Goal: Task Accomplishment & Management: Use online tool/utility

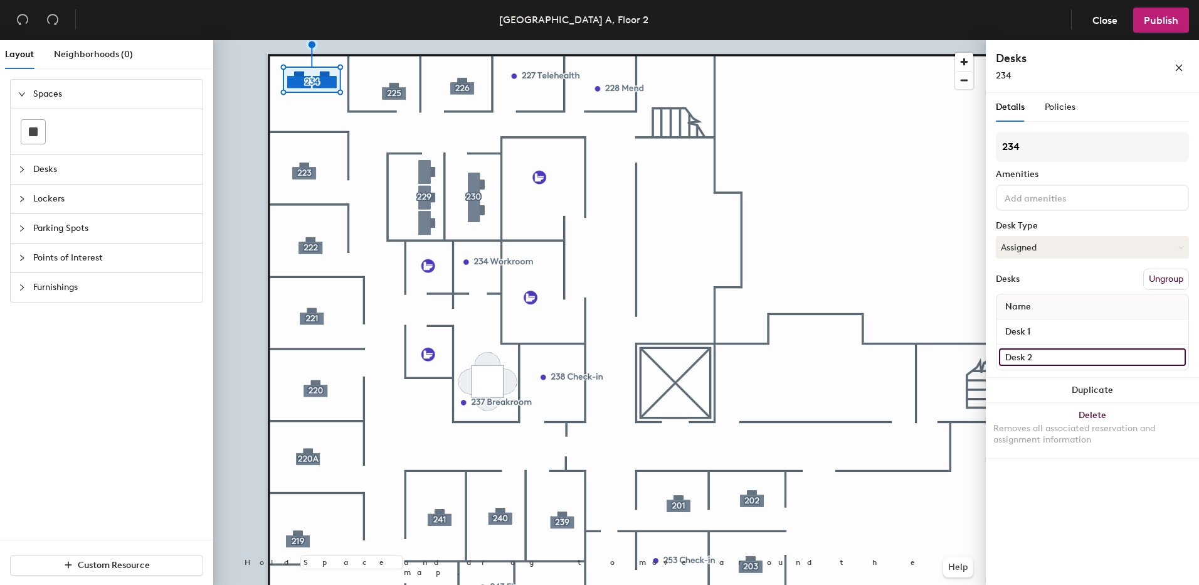
click at [1064, 361] on input "Desk 2" at bounding box center [1092, 357] width 187 height 18
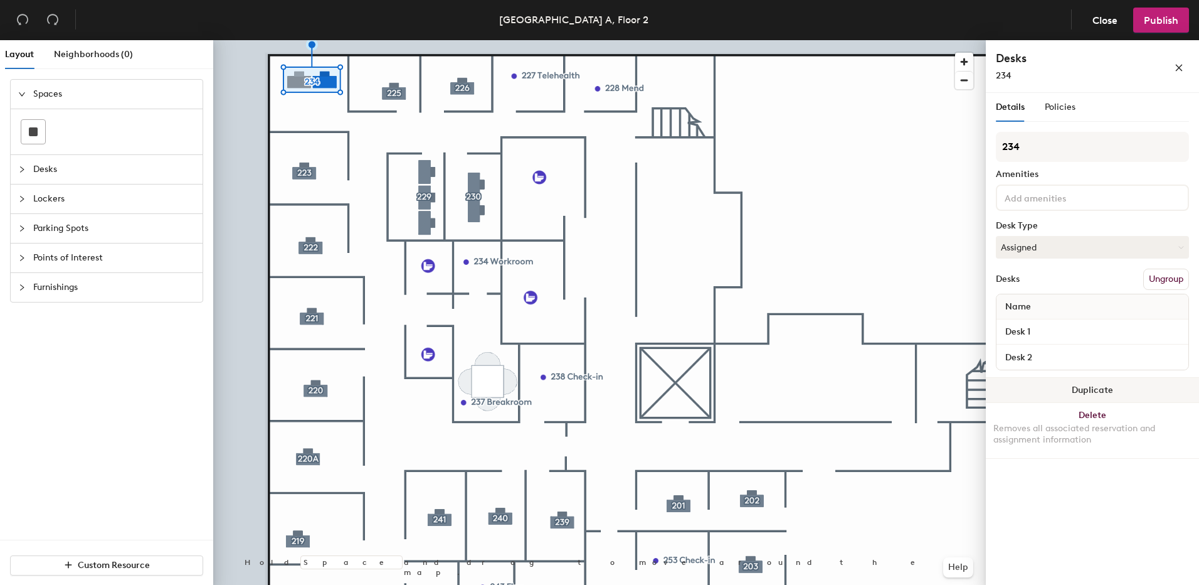
click at [1162, 395] on button "Duplicate" at bounding box center [1092, 390] width 213 height 25
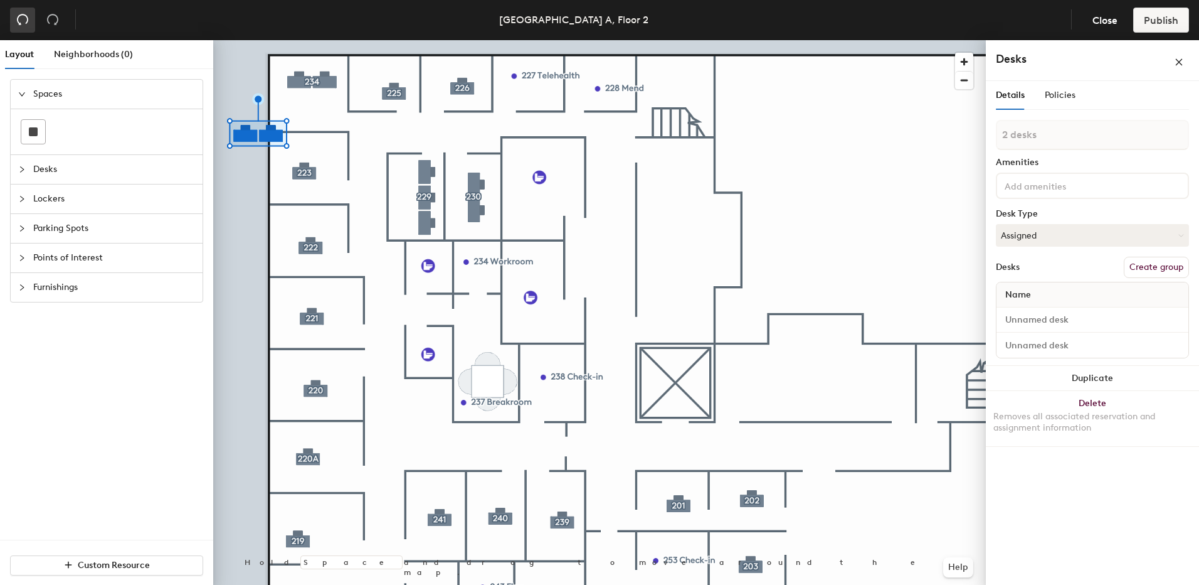
click at [25, 17] on icon "undo" at bounding box center [22, 19] width 13 height 13
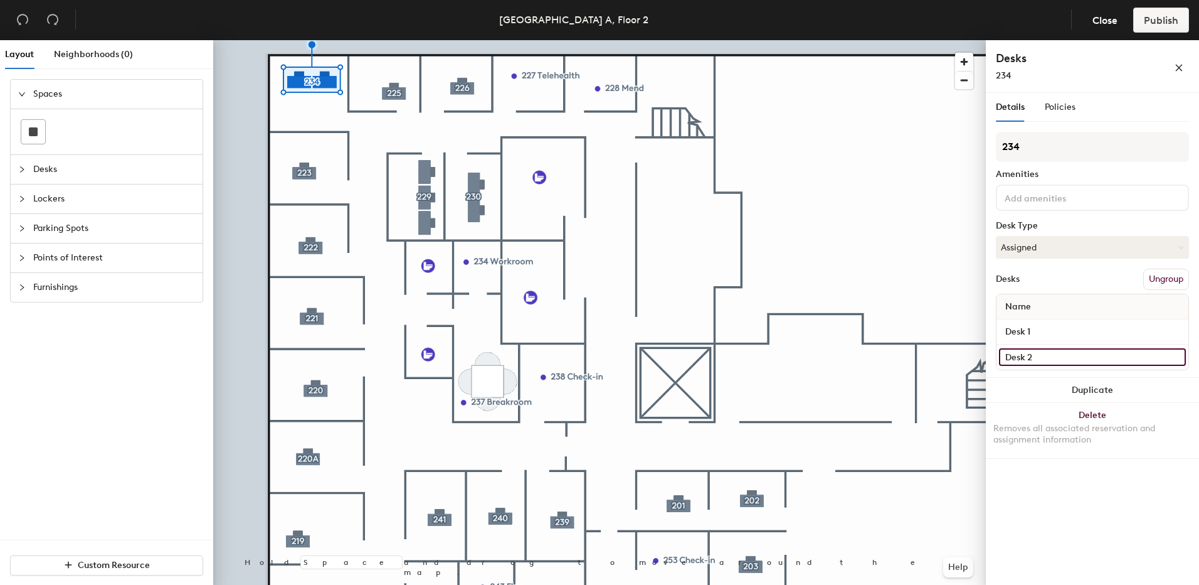
click at [1176, 361] on input "Desk 2" at bounding box center [1092, 357] width 187 height 18
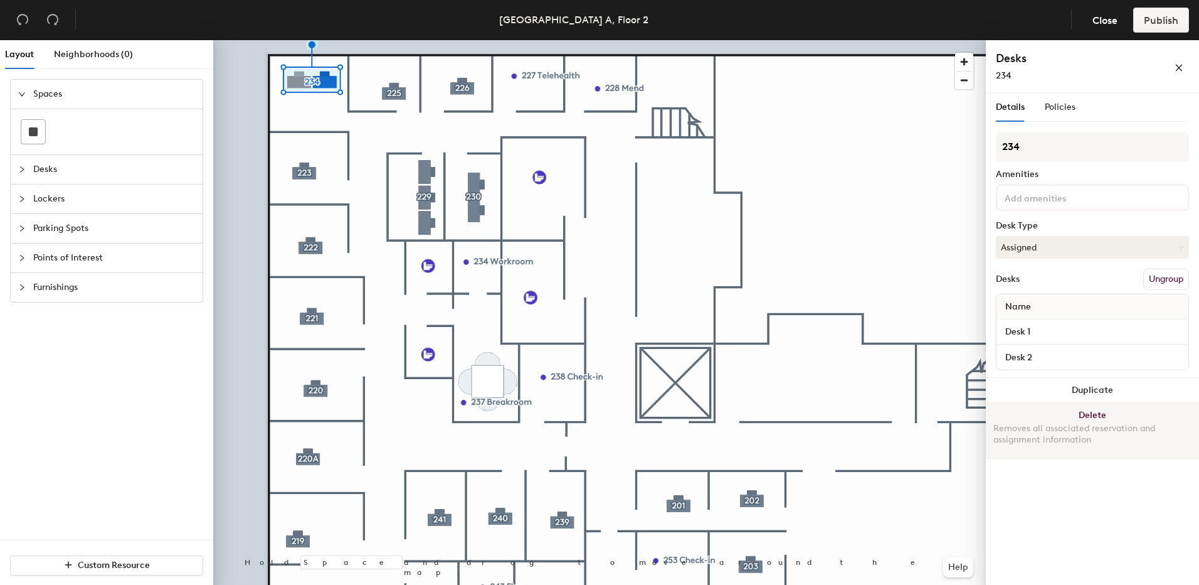
click at [1101, 413] on button "Delete Removes all associated reservation and assignment information" at bounding box center [1092, 430] width 213 height 55
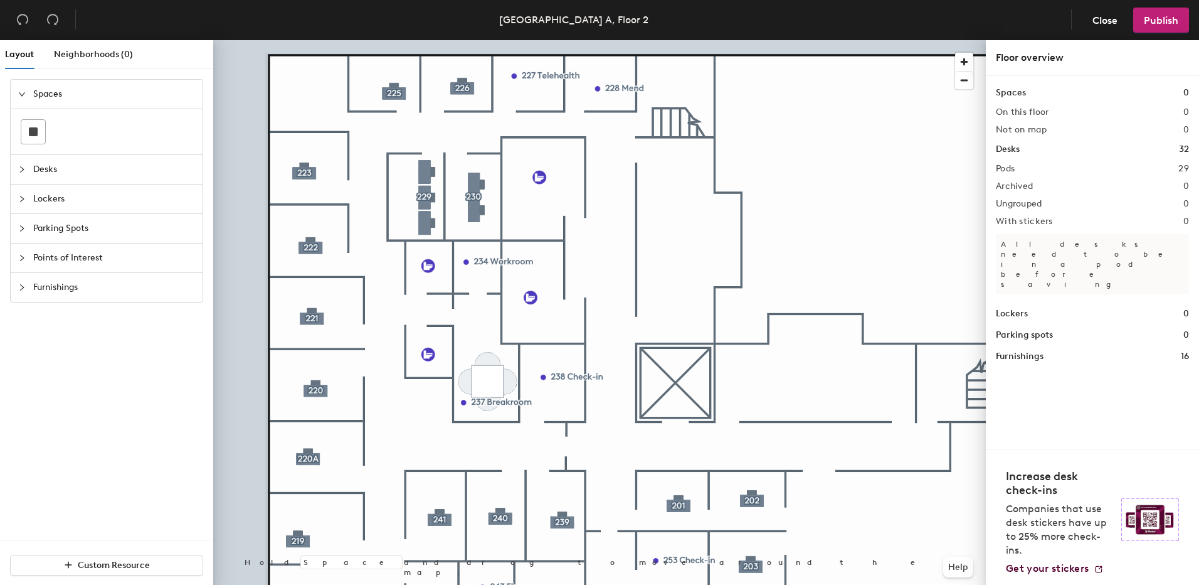
click at [45, 176] on span "Desks" at bounding box center [114, 169] width 162 height 29
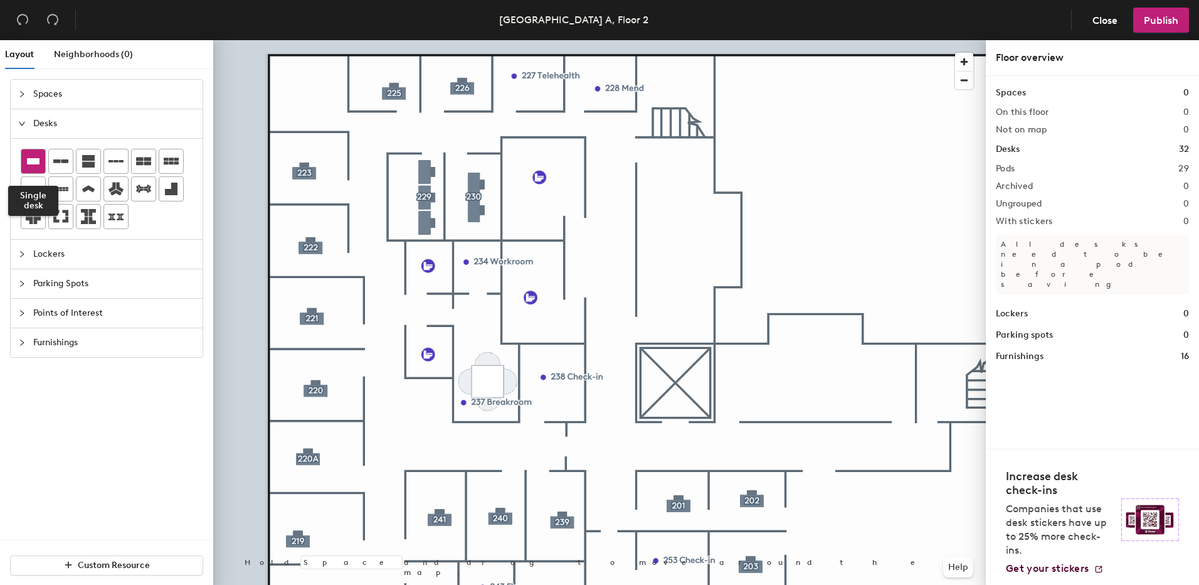
click at [40, 165] on icon at bounding box center [33, 161] width 15 height 15
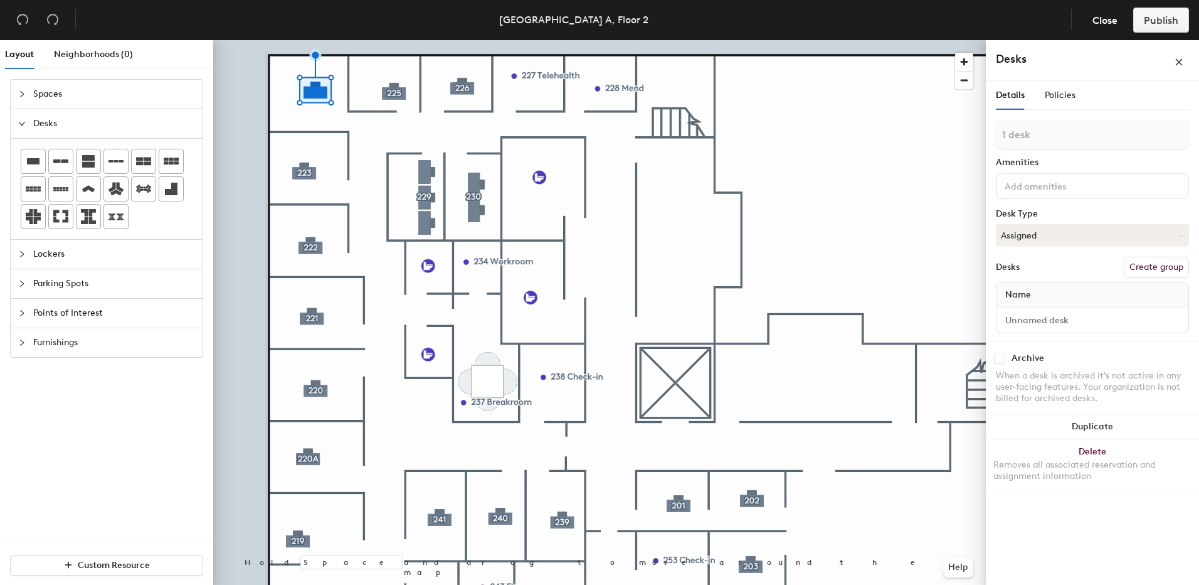
click at [1168, 267] on button "Create group" at bounding box center [1156, 267] width 65 height 21
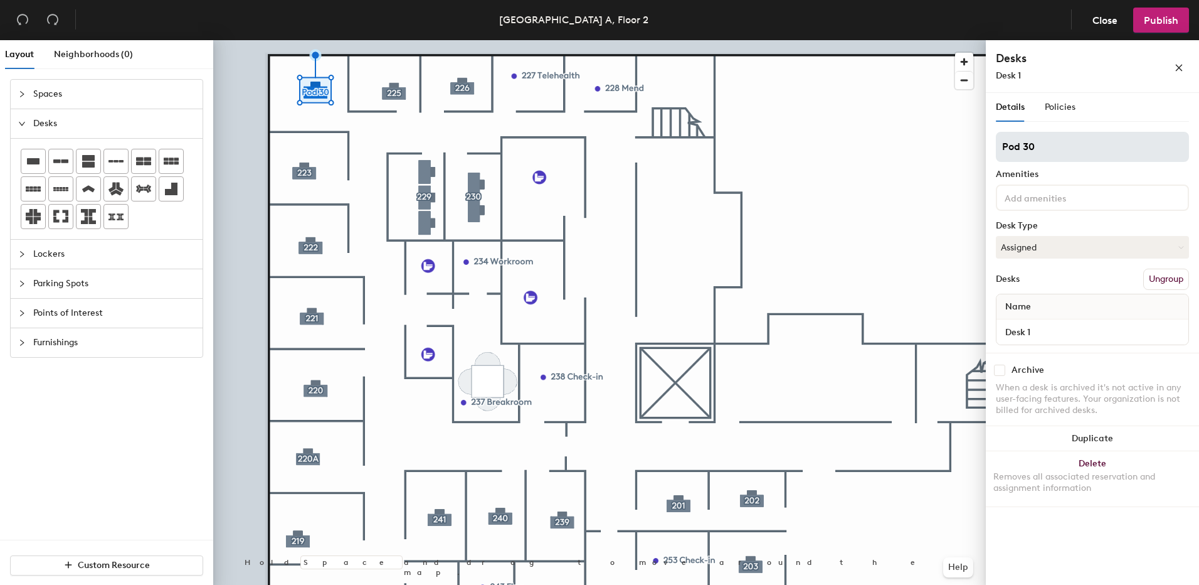
click at [977, 124] on div "Layout Neighborhoods (0) Spaces Desks Lockers Parking Spots Points of Interest …" at bounding box center [599, 314] width 1199 height 549
type input "234"
click at [1160, 25] on span "Publish" at bounding box center [1161, 20] width 34 height 12
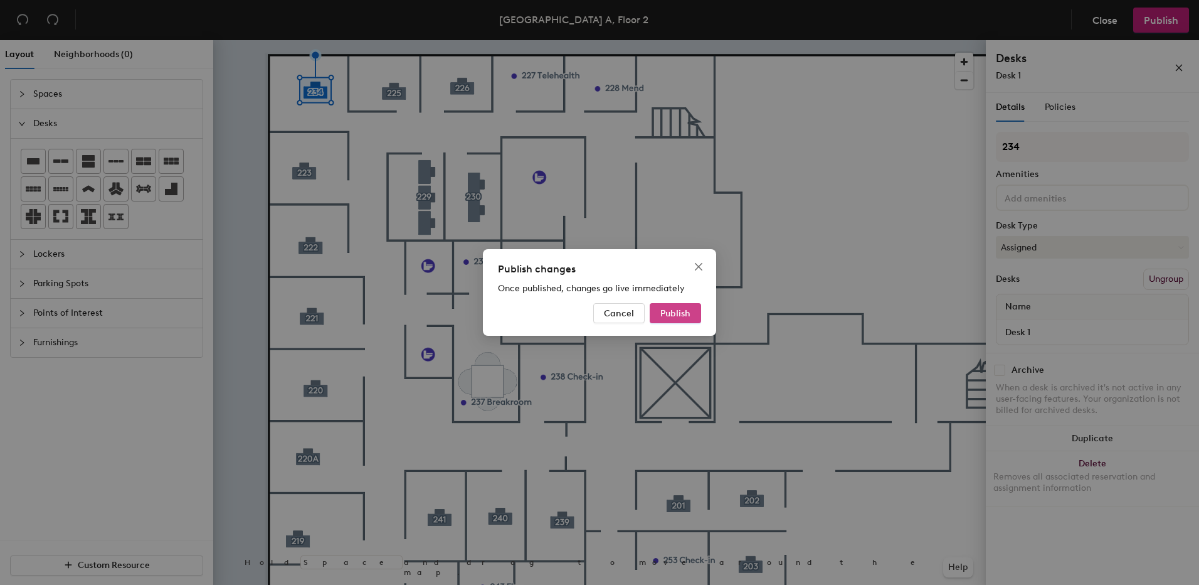
click at [677, 307] on button "Publish" at bounding box center [675, 313] width 51 height 20
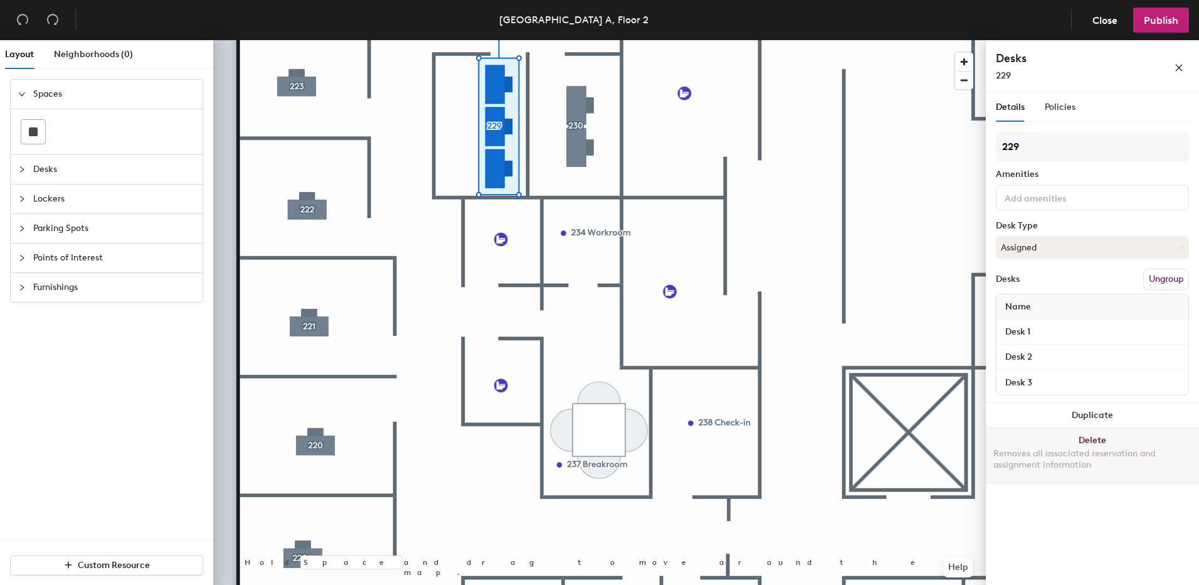
click at [1103, 445] on button "Delete Removes all associated reservation and assignment information" at bounding box center [1092, 455] width 213 height 55
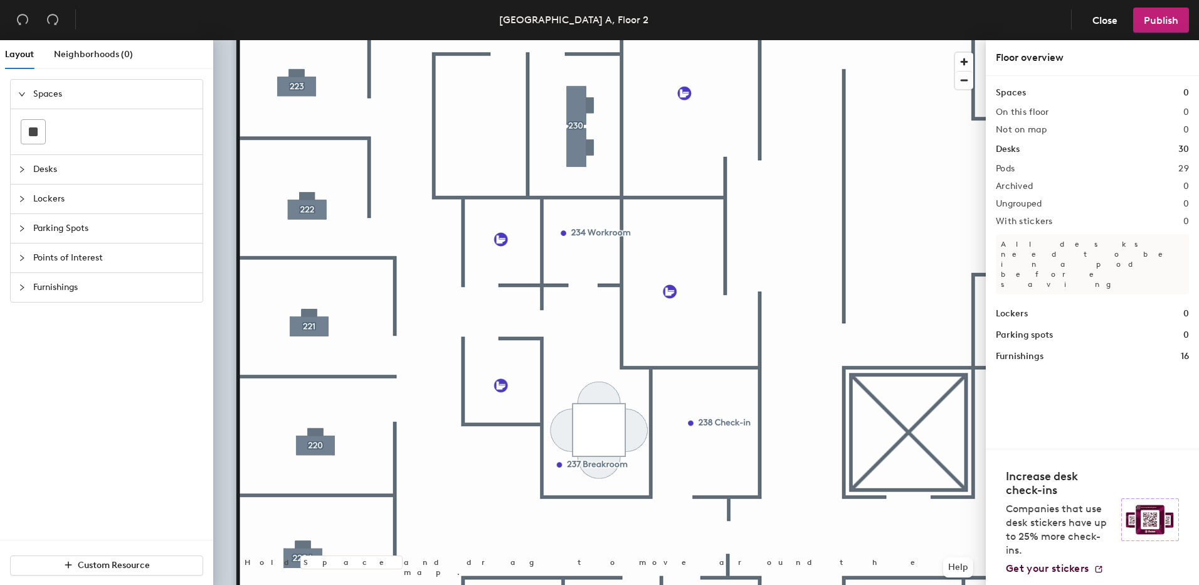
click at [18, 166] on div "Desks" at bounding box center [107, 169] width 192 height 29
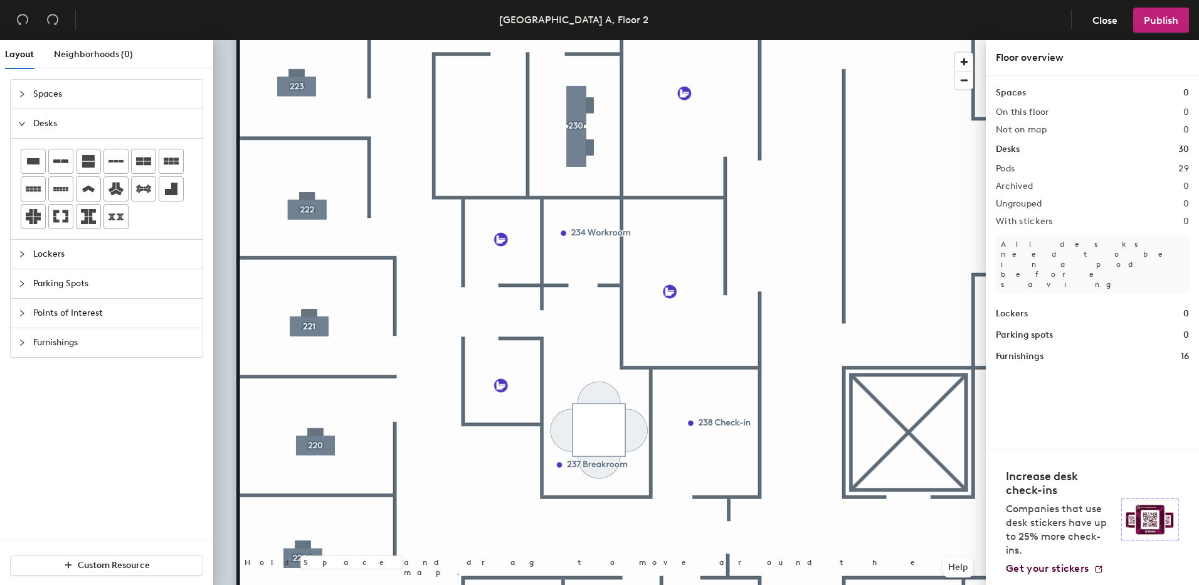
click at [19, 287] on icon "collapsed" at bounding box center [22, 284] width 8 height 8
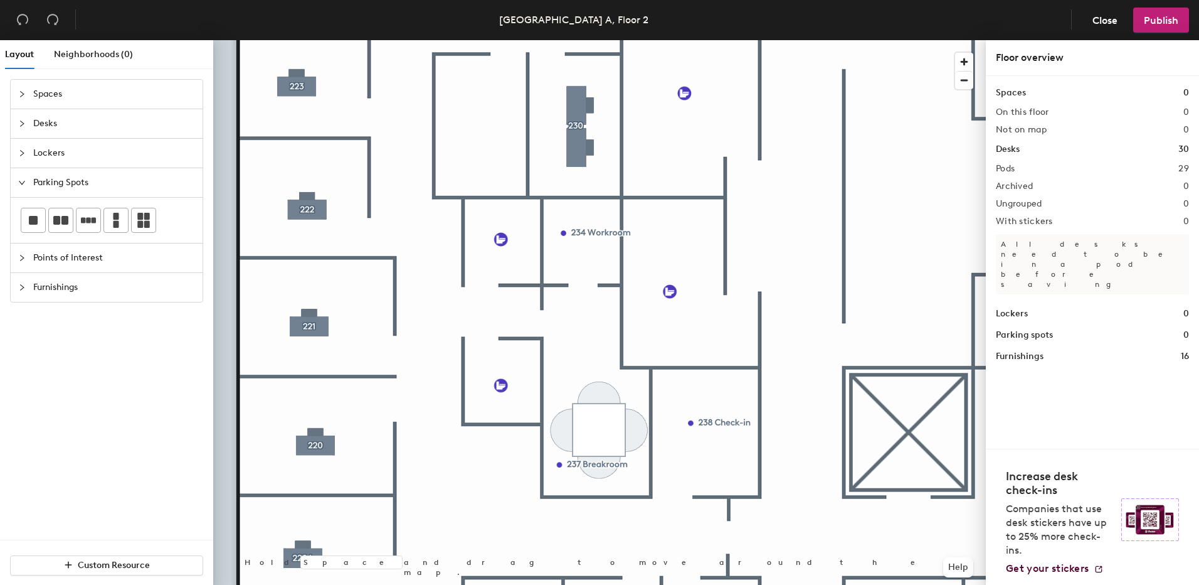
click at [21, 259] on icon "collapsed" at bounding box center [22, 258] width 8 height 8
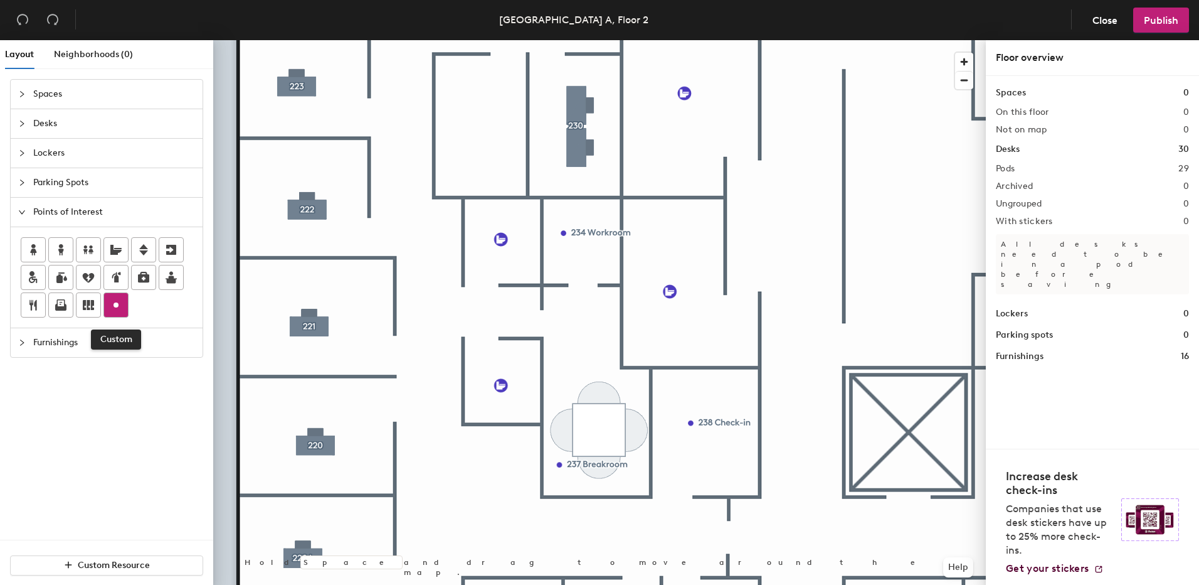
click at [119, 305] on icon at bounding box center [116, 304] width 15 height 15
type input "229 Lactation Room"
click at [519, 144] on span "Done" at bounding box center [525, 144] width 37 height 21
click at [1157, 22] on span "Publish" at bounding box center [1161, 20] width 34 height 12
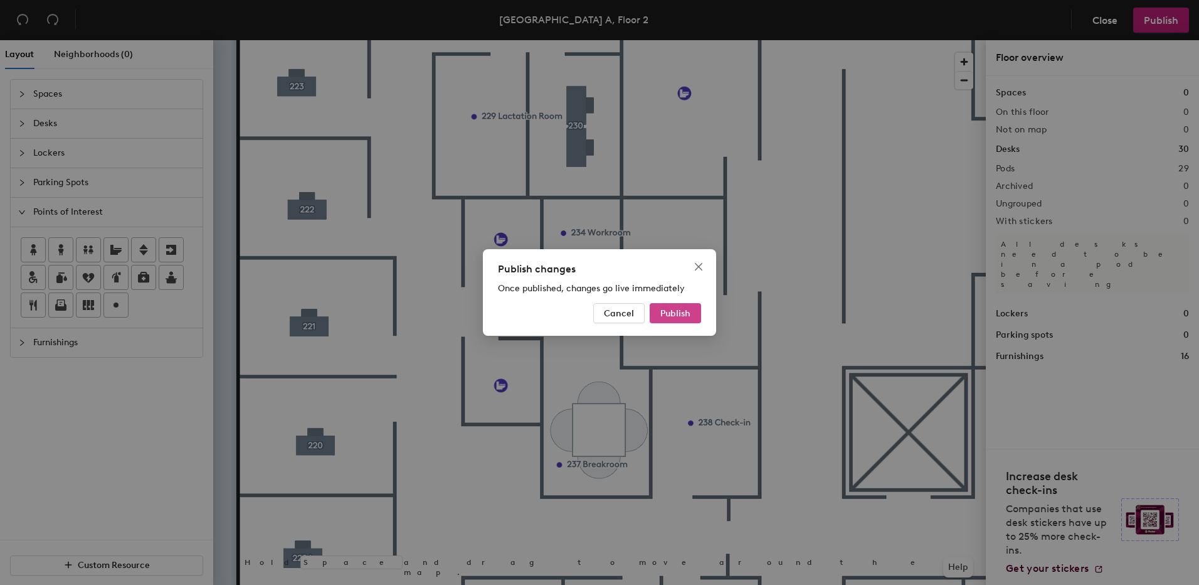
click at [693, 309] on button "Publish" at bounding box center [675, 313] width 51 height 20
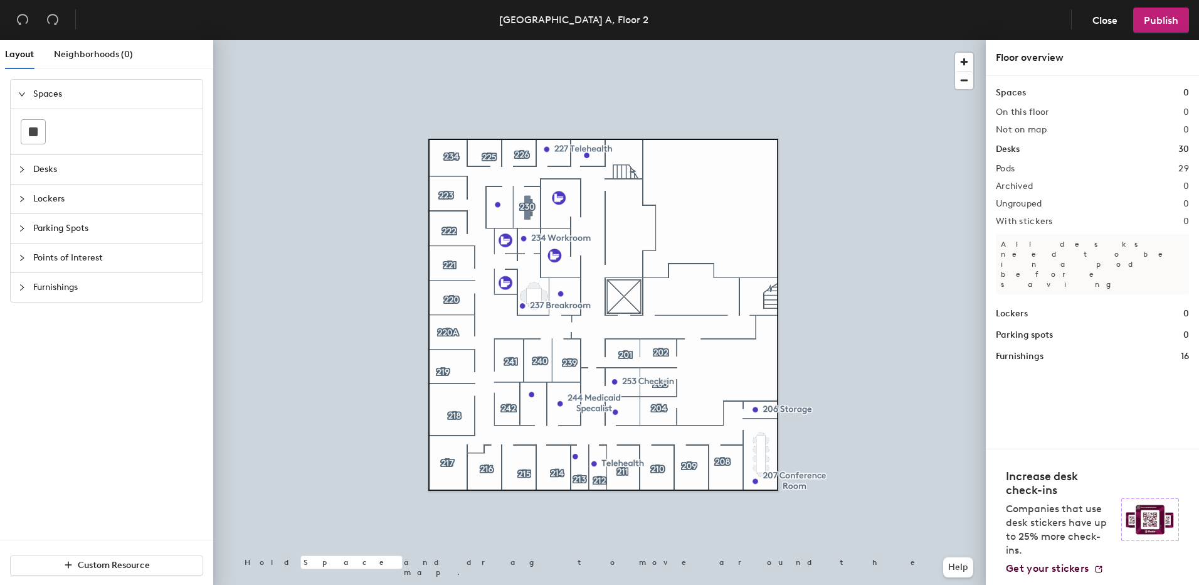
click at [529, 40] on div at bounding box center [599, 40] width 773 height 0
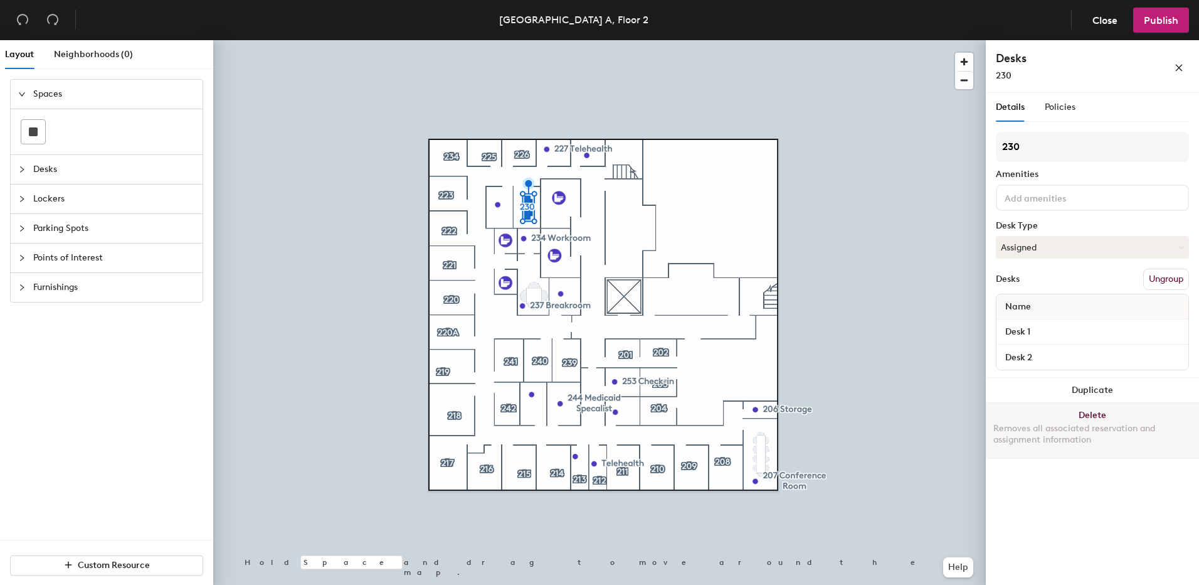
click at [1092, 408] on button "Delete Removes all associated reservation and assignment information" at bounding box center [1092, 430] width 213 height 55
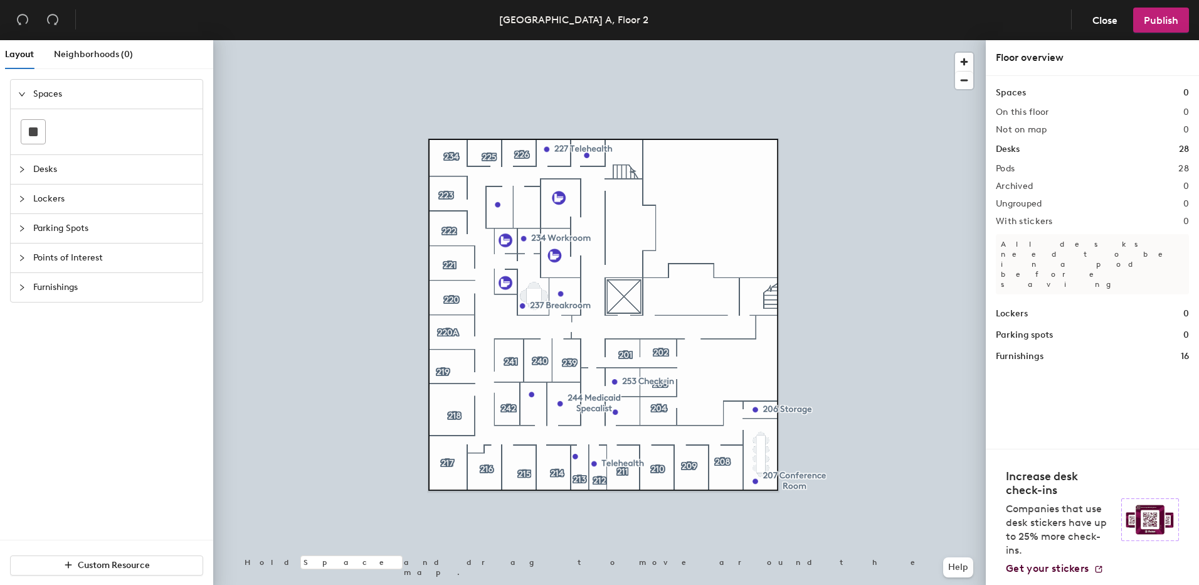
click at [73, 234] on span "Parking Spots" at bounding box center [114, 228] width 162 height 29
click at [65, 260] on span "Points of Interest" at bounding box center [114, 257] width 162 height 29
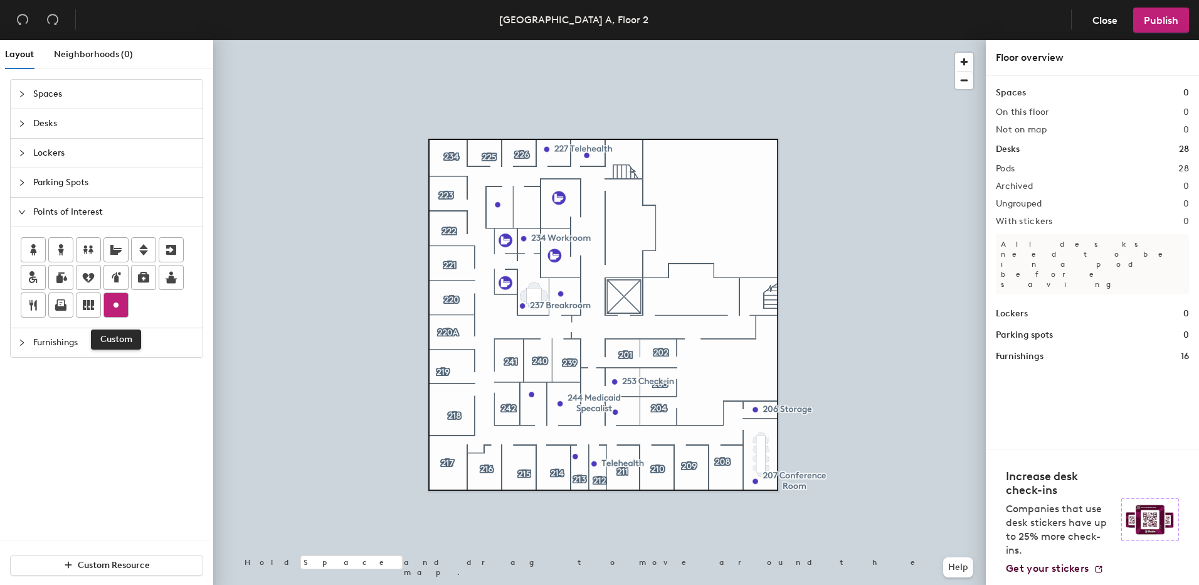
click at [122, 300] on icon at bounding box center [116, 304] width 15 height 15
type input "230 Lab"
click at [546, 232] on span "Done" at bounding box center [546, 236] width 37 height 21
click at [1180, 14] on button "Publish" at bounding box center [1161, 20] width 56 height 25
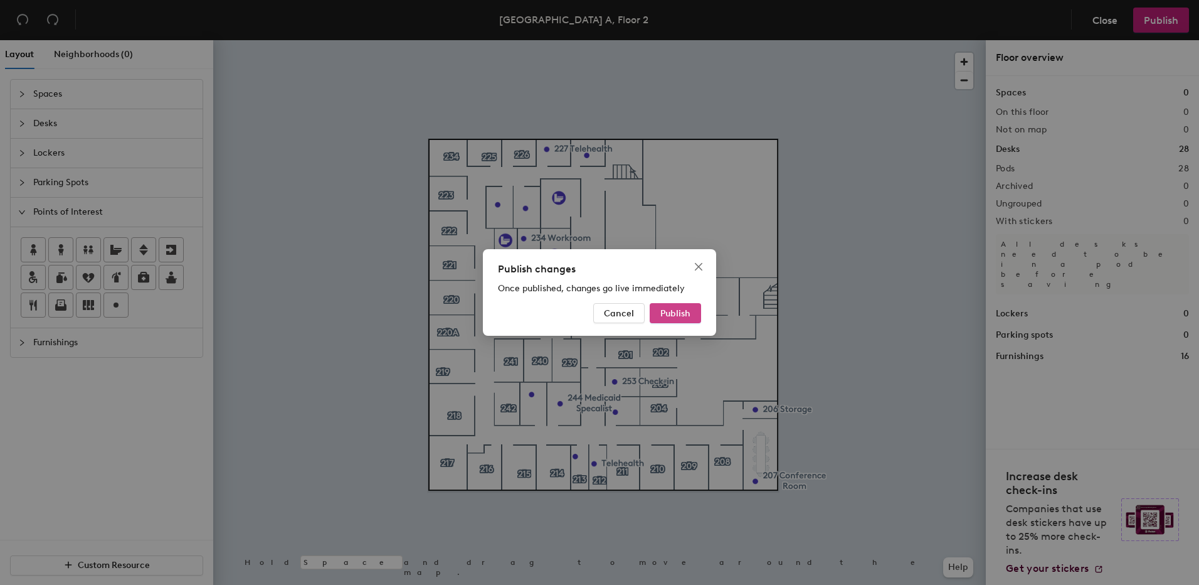
click at [684, 316] on span "Publish" at bounding box center [676, 313] width 30 height 11
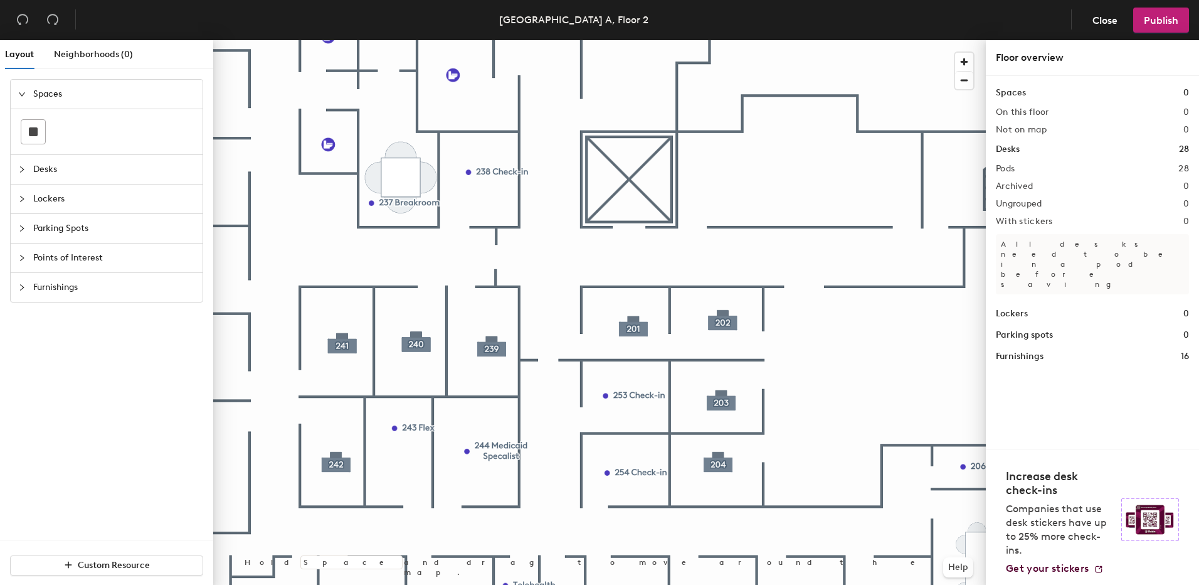
click at [67, 169] on span "Desks" at bounding box center [114, 169] width 162 height 29
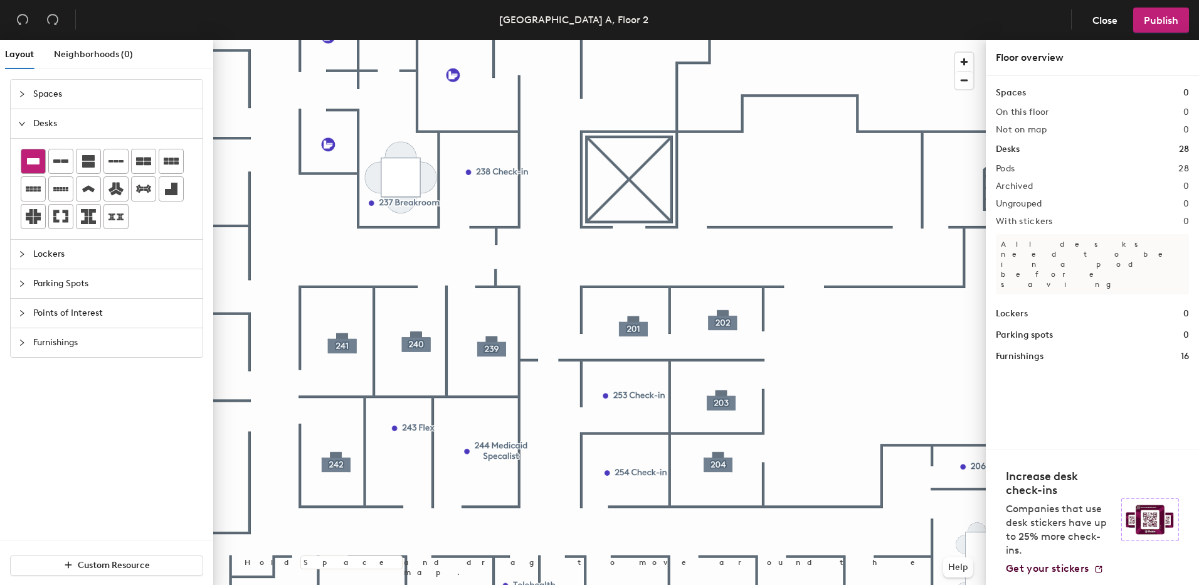
click at [33, 156] on icon at bounding box center [33, 161] width 15 height 15
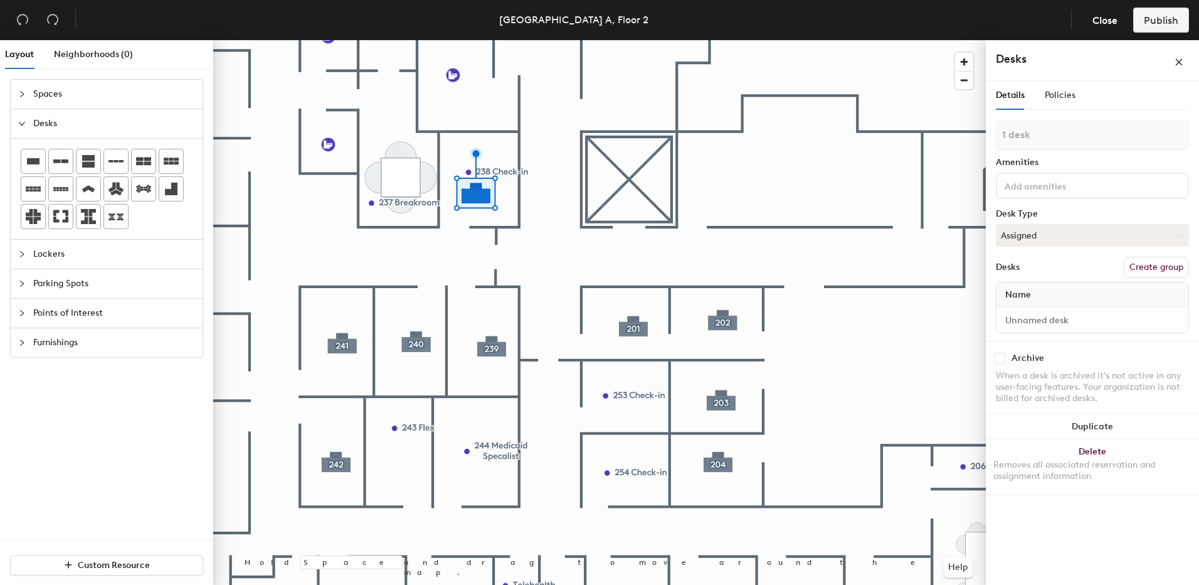
click at [1143, 263] on button "Create group" at bounding box center [1156, 267] width 65 height 21
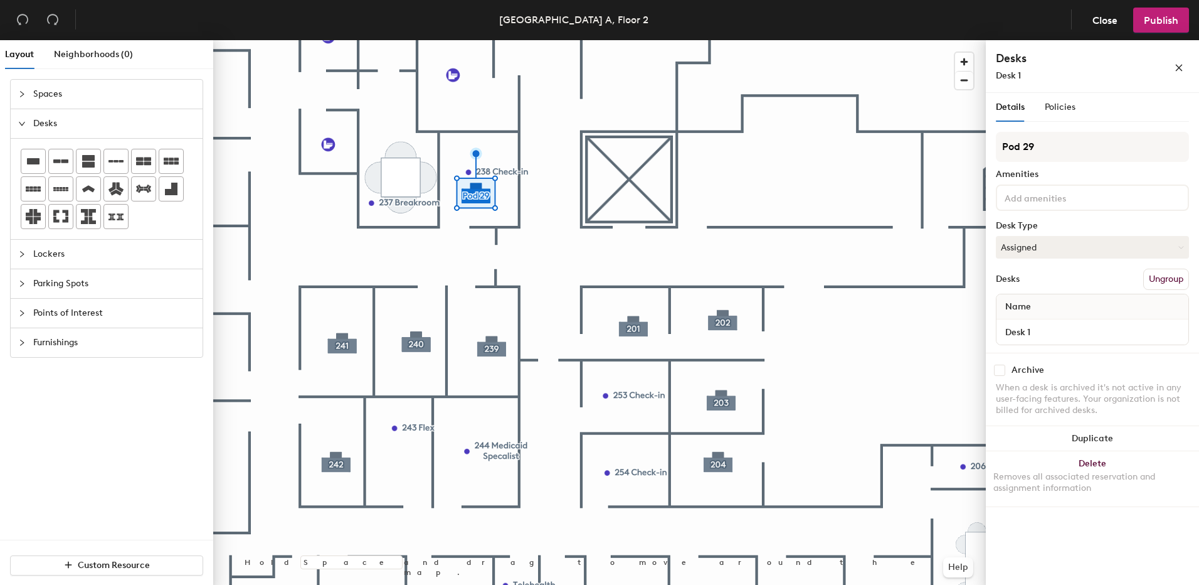
click at [957, 149] on div "Layout Neighborhoods (0) Spaces Desks Lockers Parking Spots Points of Interest …" at bounding box center [599, 314] width 1199 height 549
type input "238"
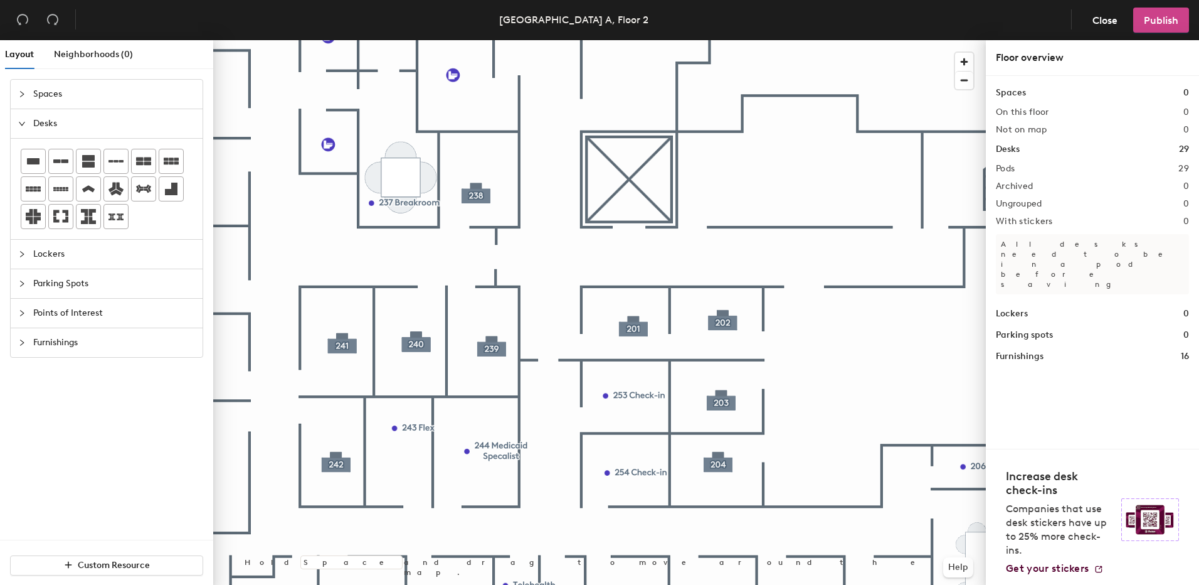
click at [1154, 18] on span "Publish" at bounding box center [1161, 20] width 34 height 12
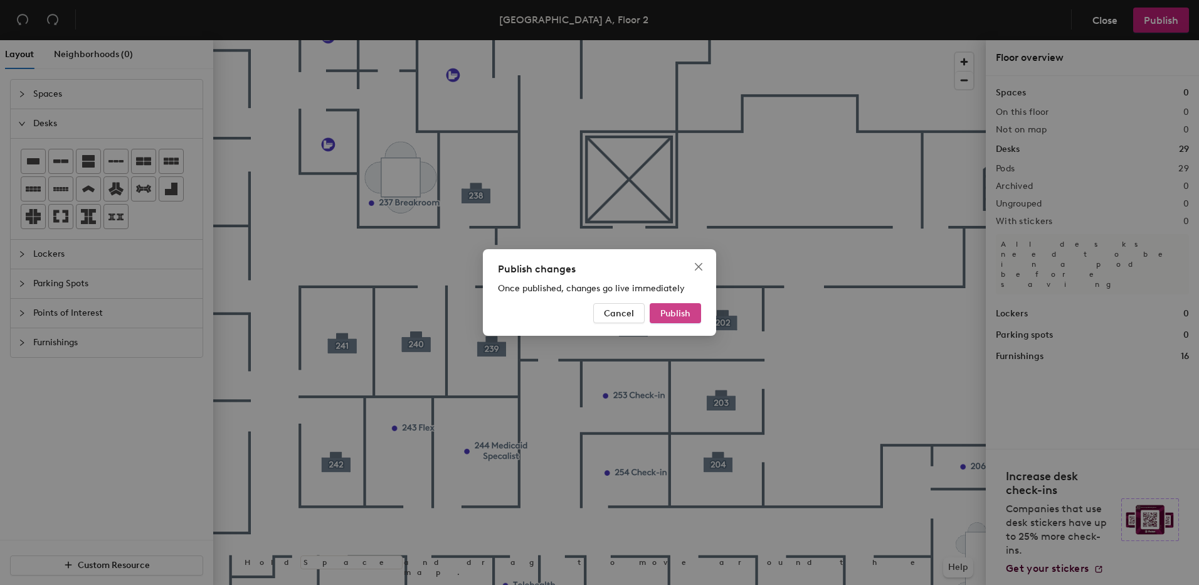
click at [686, 316] on span "Publish" at bounding box center [676, 313] width 30 height 11
